Goal: Information Seeking & Learning: Find specific fact

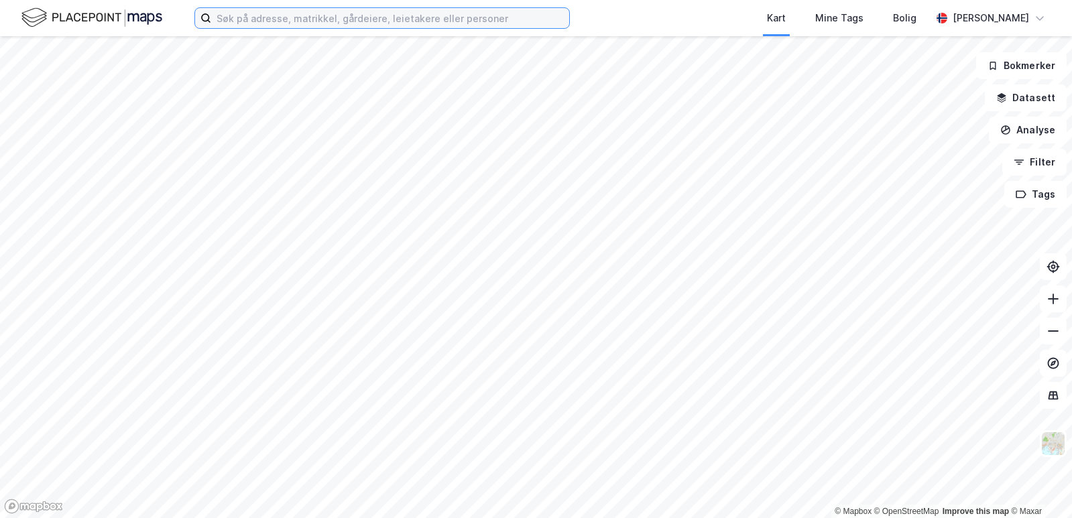
click at [360, 23] on input at bounding box center [390, 18] width 358 height 20
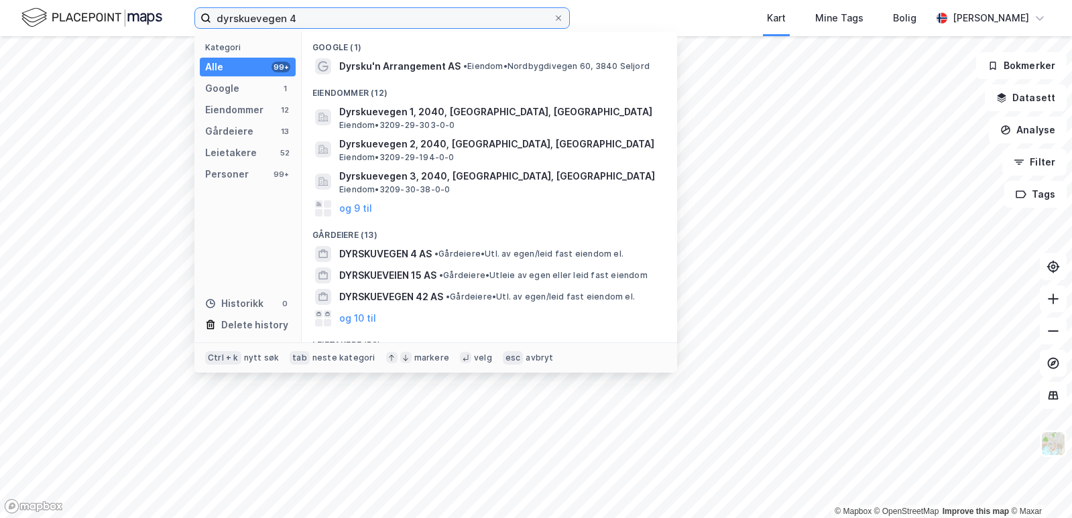
type input "dyrskuevegen 4"
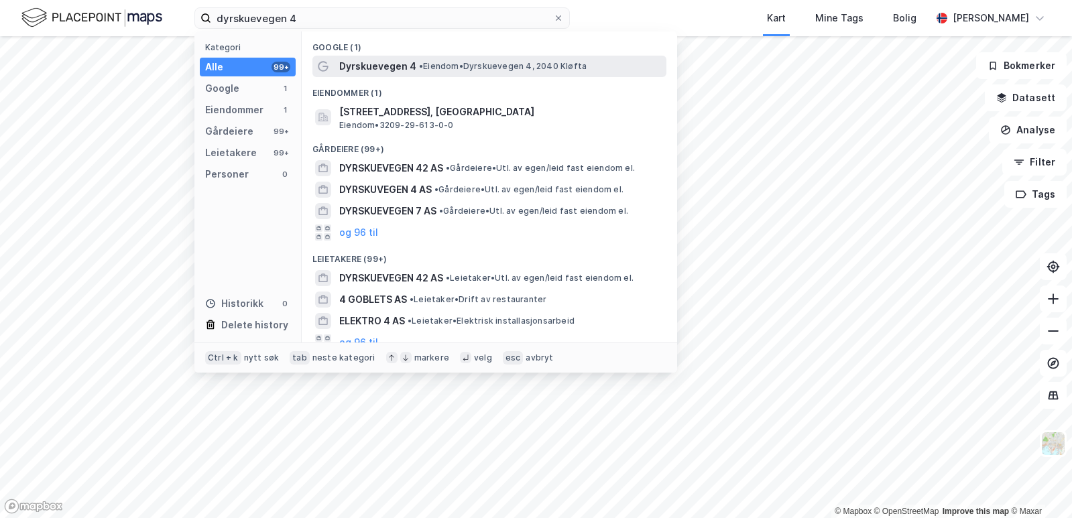
click at [516, 61] on span "• Eiendom • Dyrskuevegen 4, 2040 [GEOGRAPHIC_DATA]" at bounding box center [503, 66] width 168 height 11
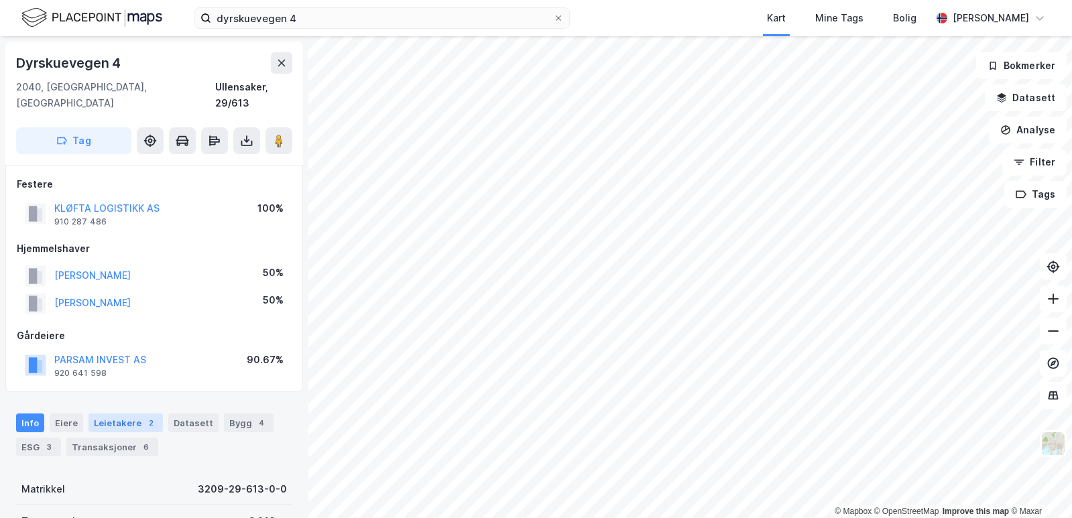
click at [108, 398] on div "Info [PERSON_NAME] 2 Datasett Bygg 4 ESG 3 Transaksjoner 6" at bounding box center [154, 430] width 308 height 64
click at [108, 414] on div "Leietakere 2" at bounding box center [126, 423] width 74 height 19
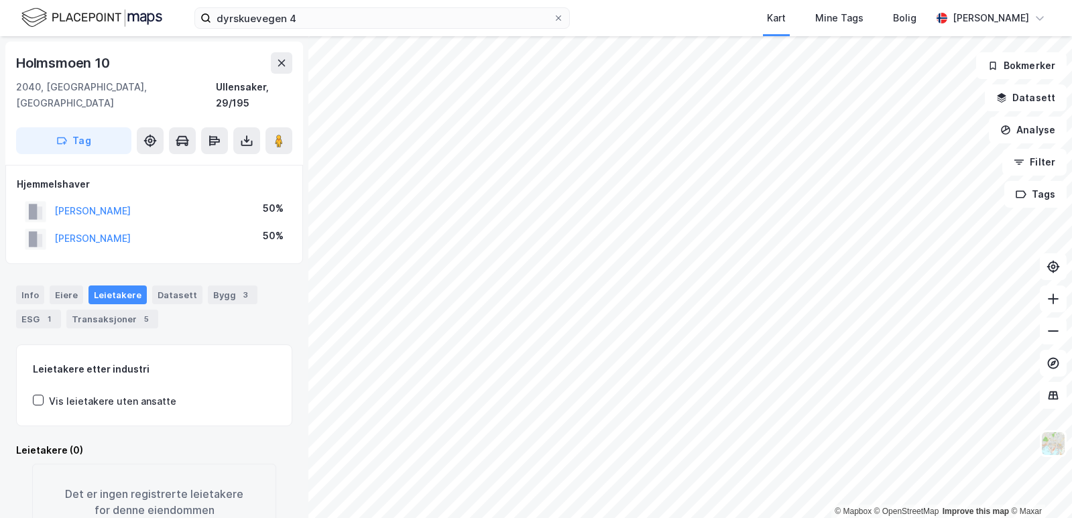
scroll to position [1, 0]
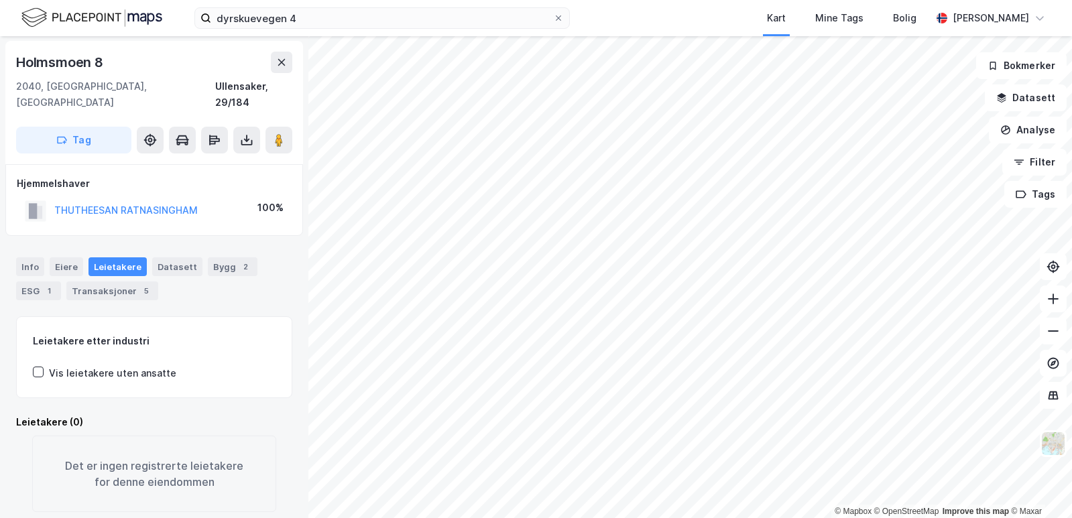
scroll to position [1, 0]
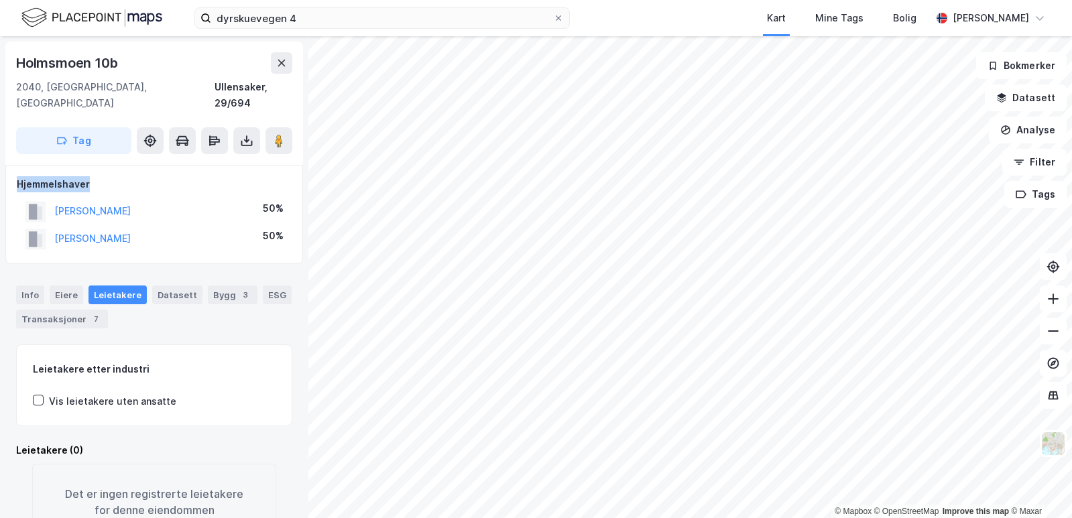
drag, startPoint x: 207, startPoint y: 174, endPoint x: 218, endPoint y: 147, distance: 28.9
click at [218, 147] on div "Holmsmoen 10b 2040, [GEOGRAPHIC_DATA], [GEOGRAPHIC_DATA], 29/694 Tag Hjemmelsha…" at bounding box center [154, 277] width 308 height 482
click at [243, 234] on div "[PERSON_NAME] 50%" at bounding box center [154, 238] width 275 height 27
click at [74, 286] on div "Eiere" at bounding box center [67, 295] width 34 height 19
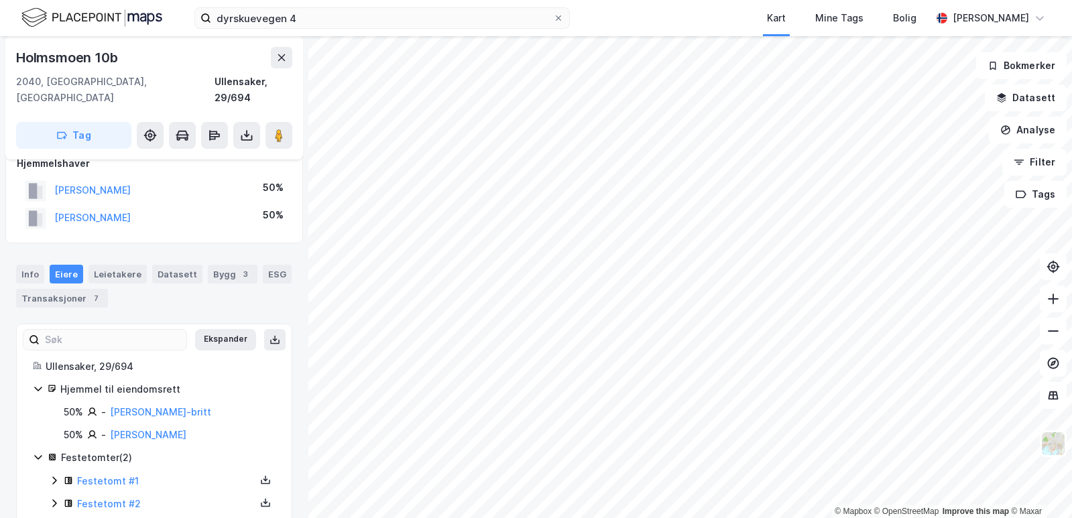
scroll to position [32, 0]
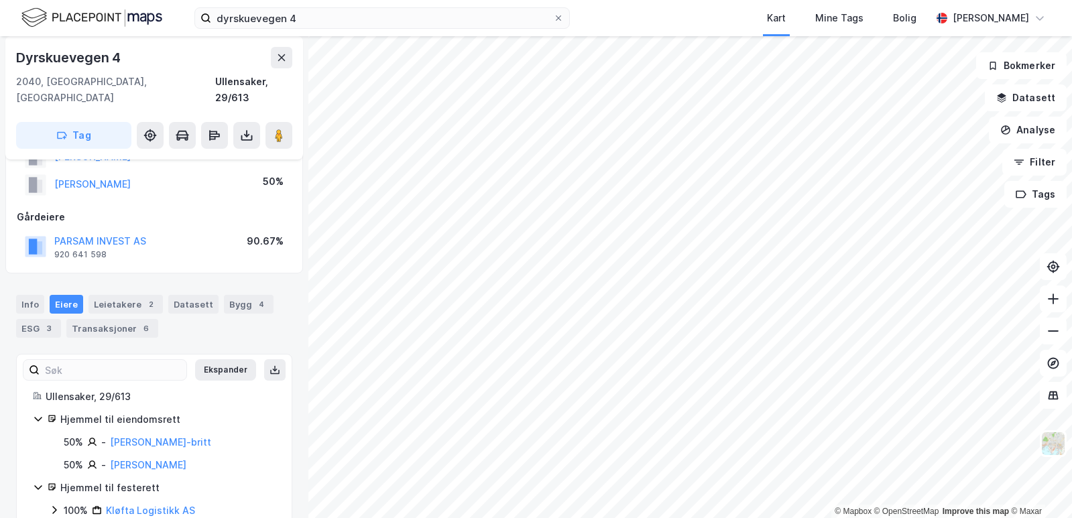
scroll to position [117, 0]
click at [167, 436] on div "[PERSON_NAME]-britt" at bounding box center [160, 444] width 101 height 16
click at [165, 438] on link "[PERSON_NAME]-britt" at bounding box center [160, 443] width 101 height 11
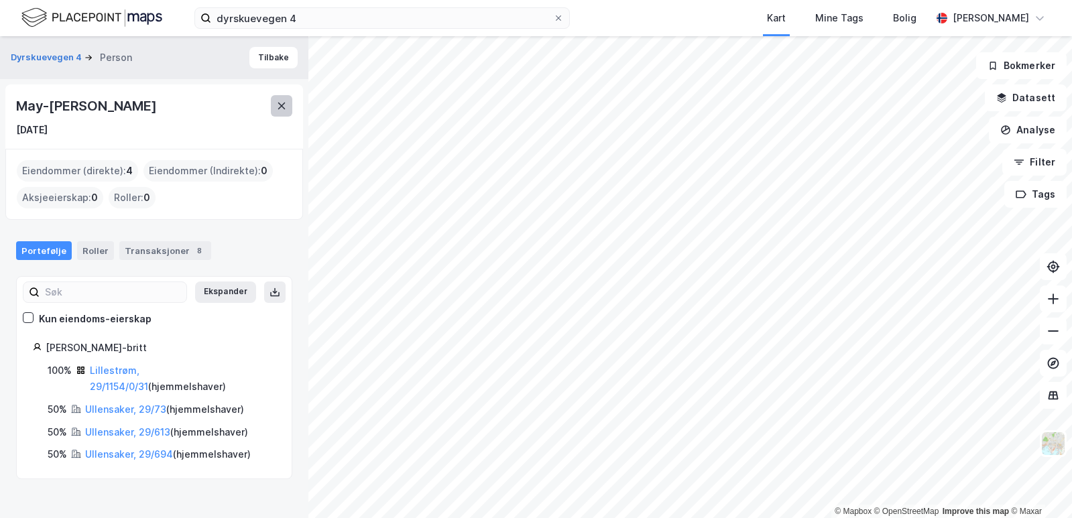
click at [278, 105] on icon at bounding box center [281, 106] width 11 height 11
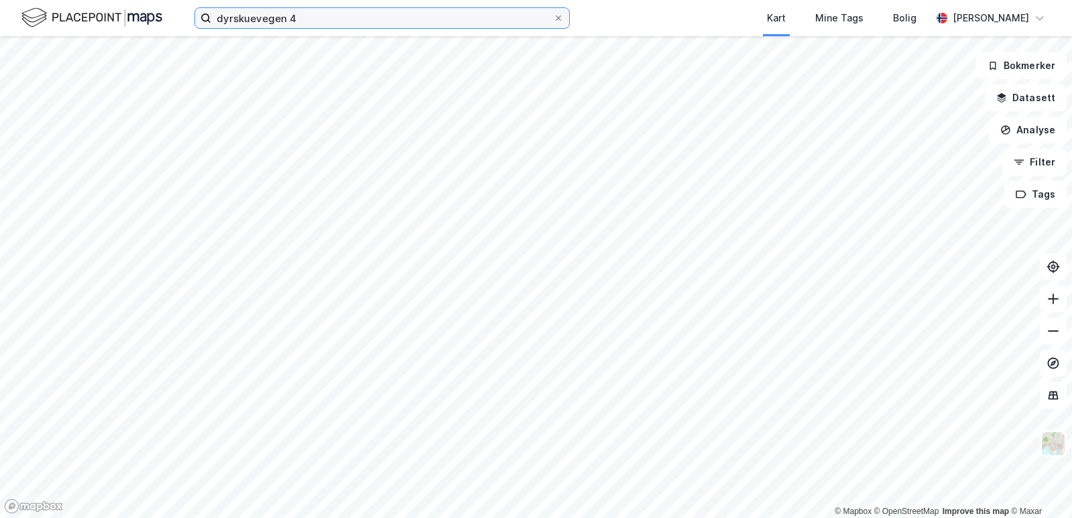
click at [396, 26] on input "dyrskuevegen 4" at bounding box center [382, 18] width 342 height 20
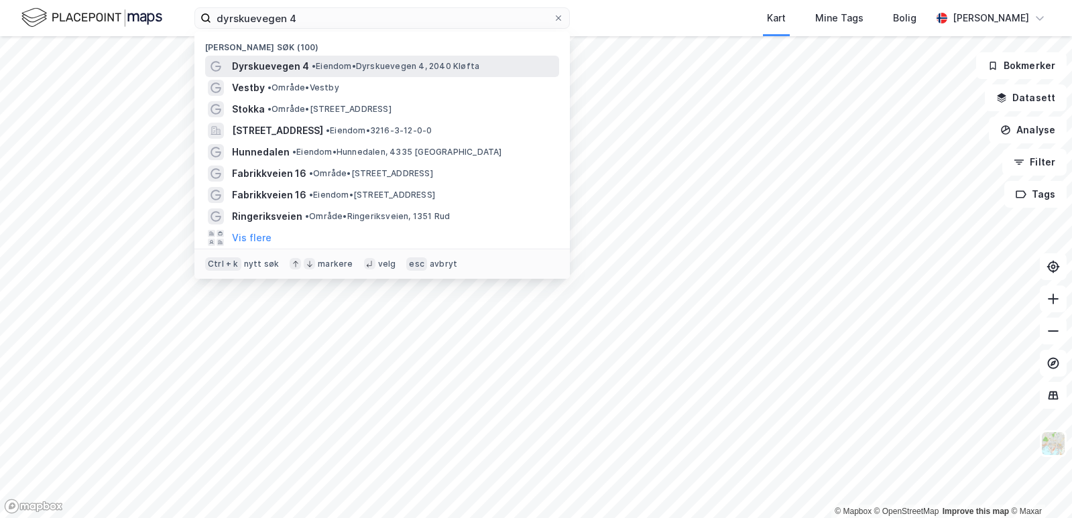
click at [319, 71] on span "• Eiendom • Dyrskuevegen 4, 2040 [GEOGRAPHIC_DATA]" at bounding box center [396, 66] width 168 height 11
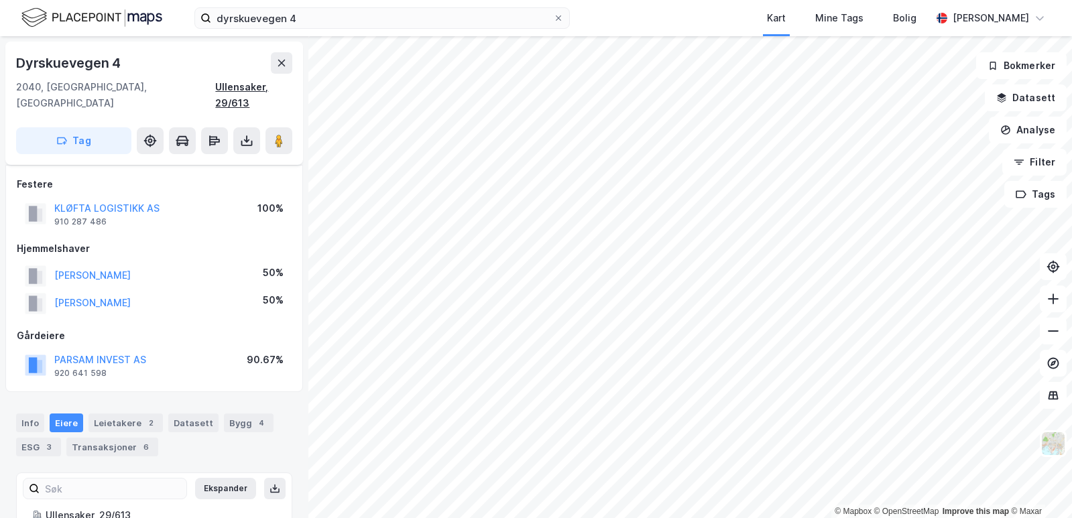
scroll to position [117, 0]
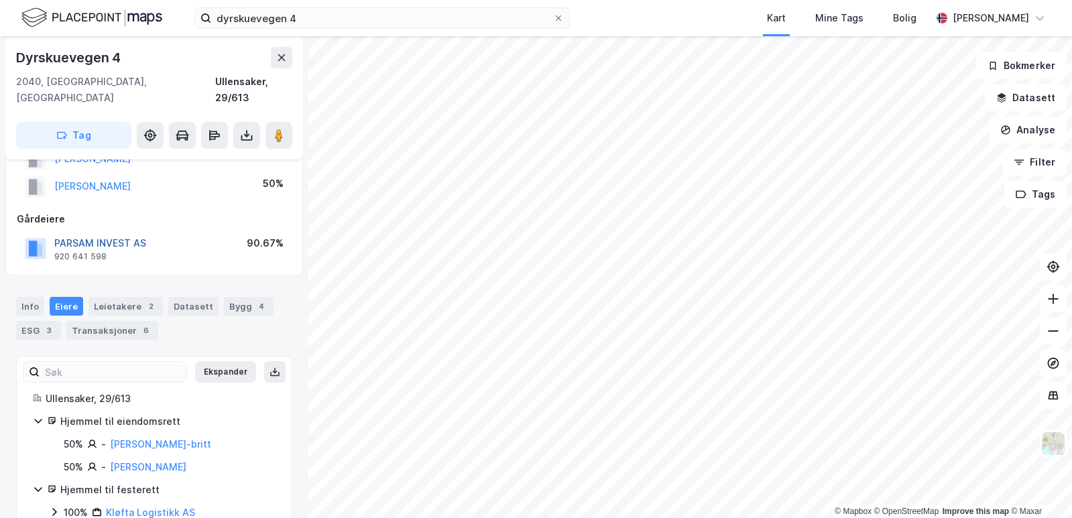
click at [0, 0] on button "PARSAM INVEST AS" at bounding box center [0, 0] width 0 height 0
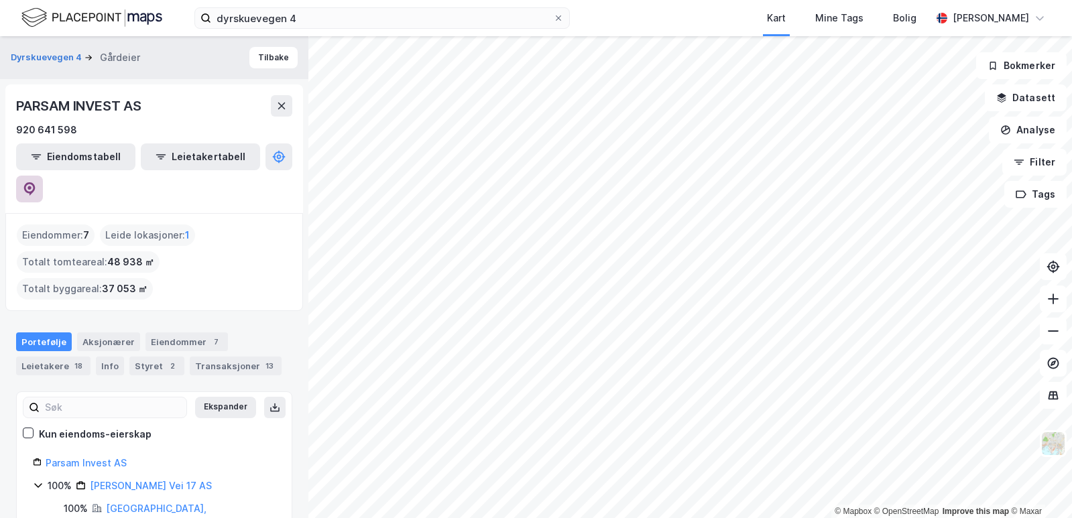
click at [36, 182] on icon at bounding box center [29, 188] width 13 height 13
